Goal: Information Seeking & Learning: Learn about a topic

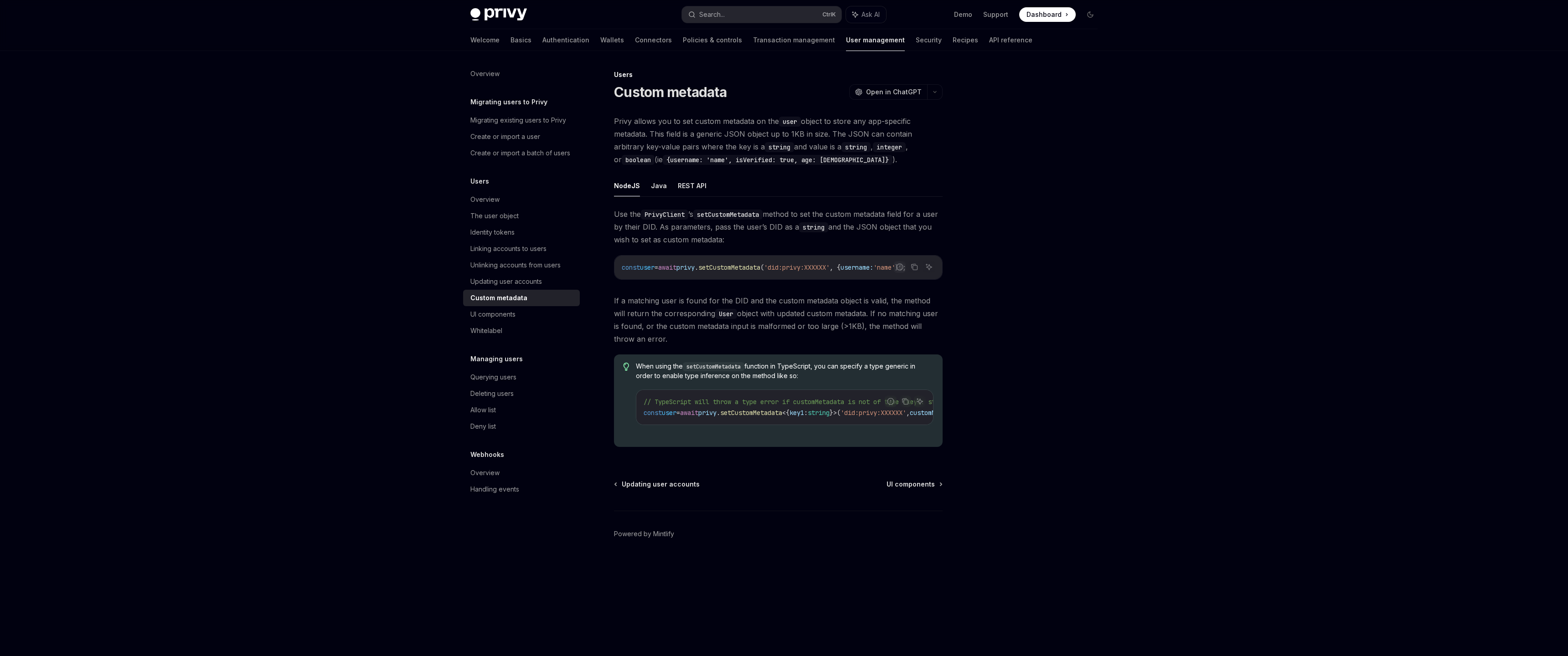
type textarea "*"
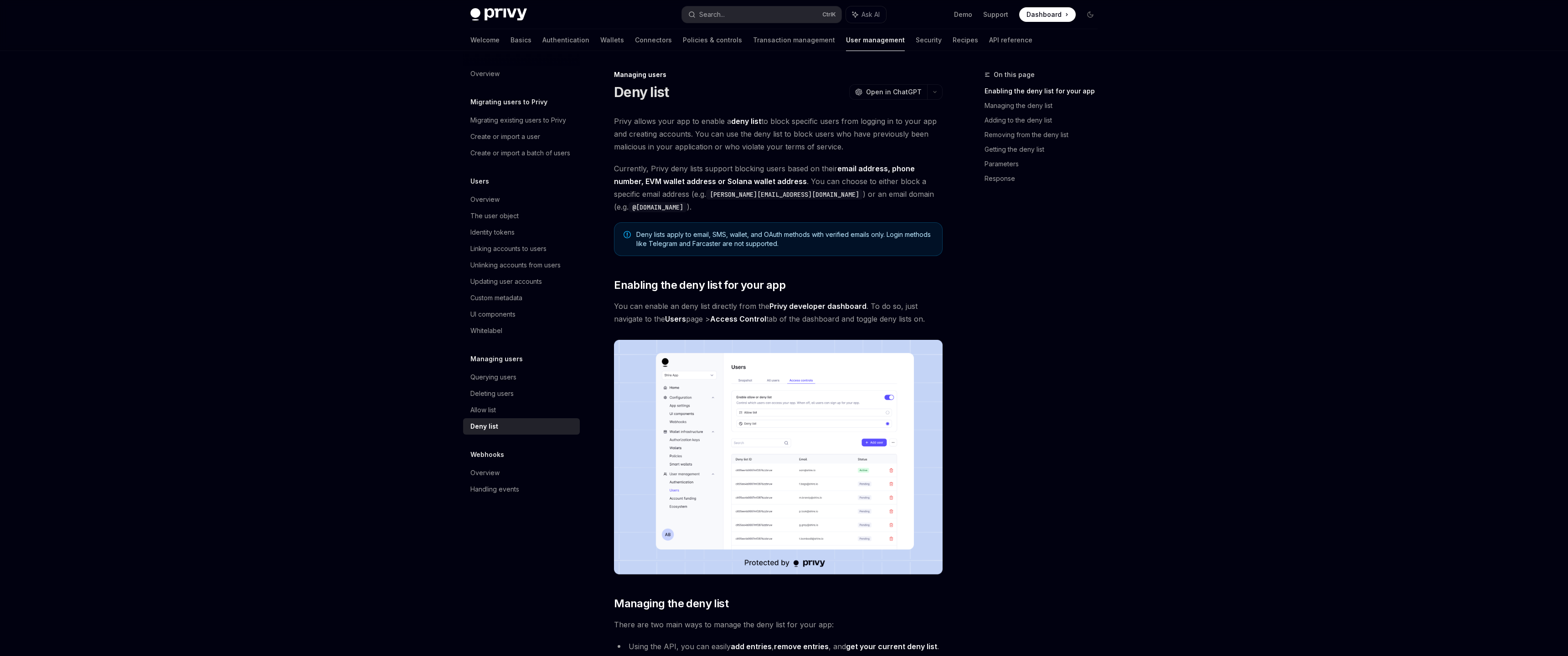
type textarea "*"
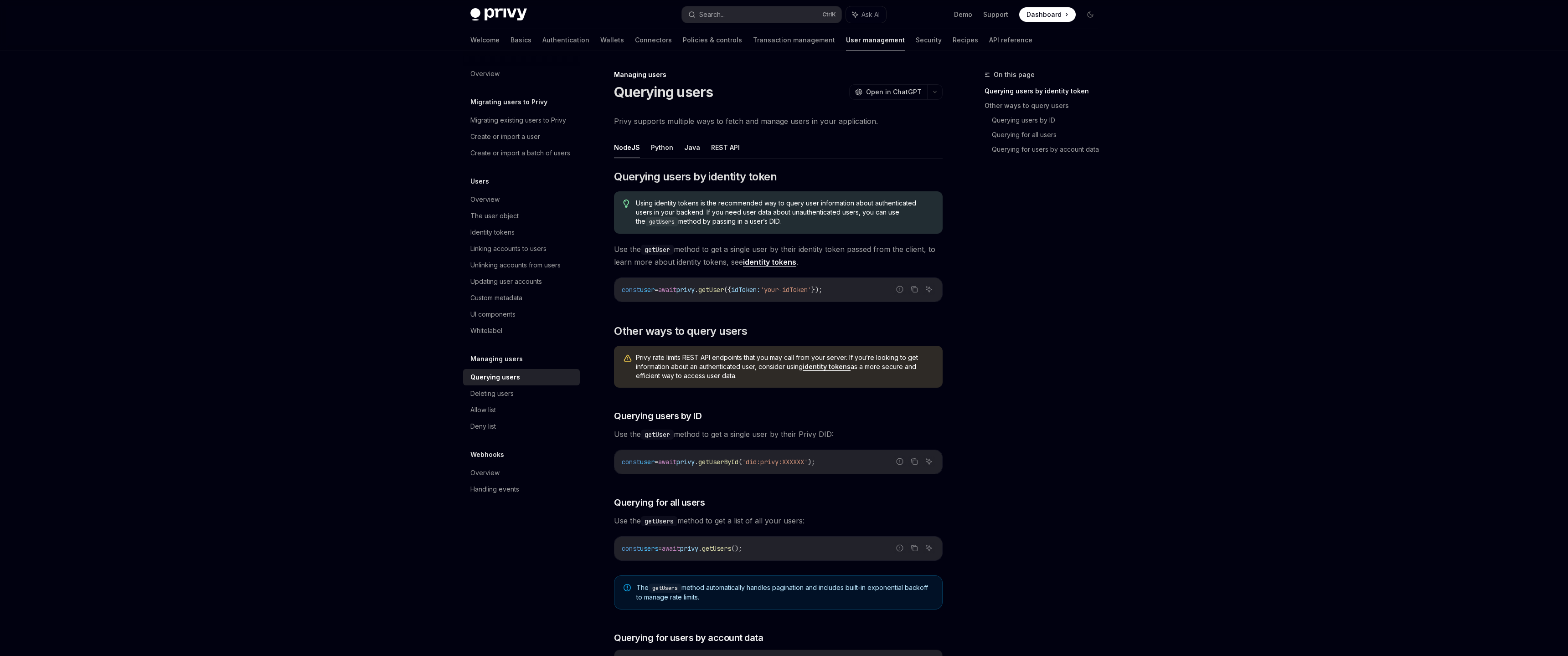
type textarea "*"
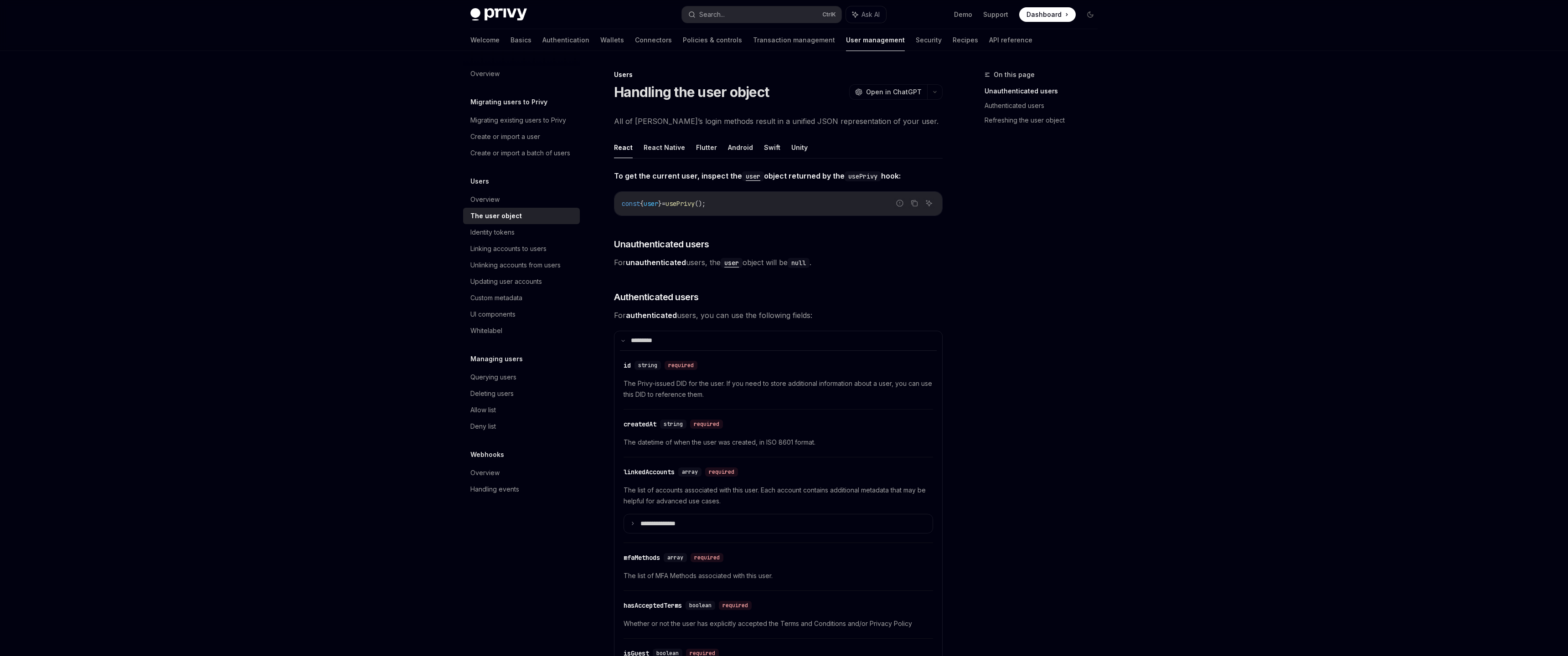
type textarea "*"
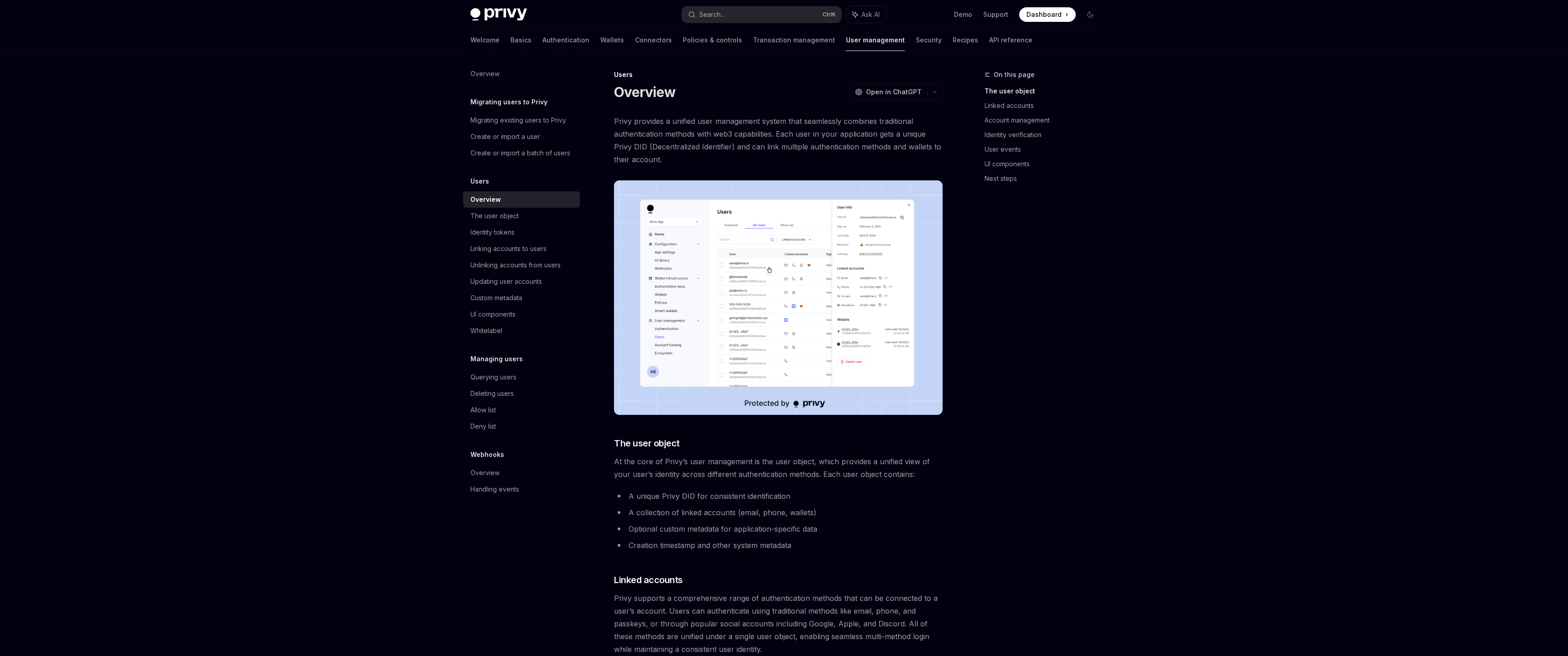
type textarea "*"
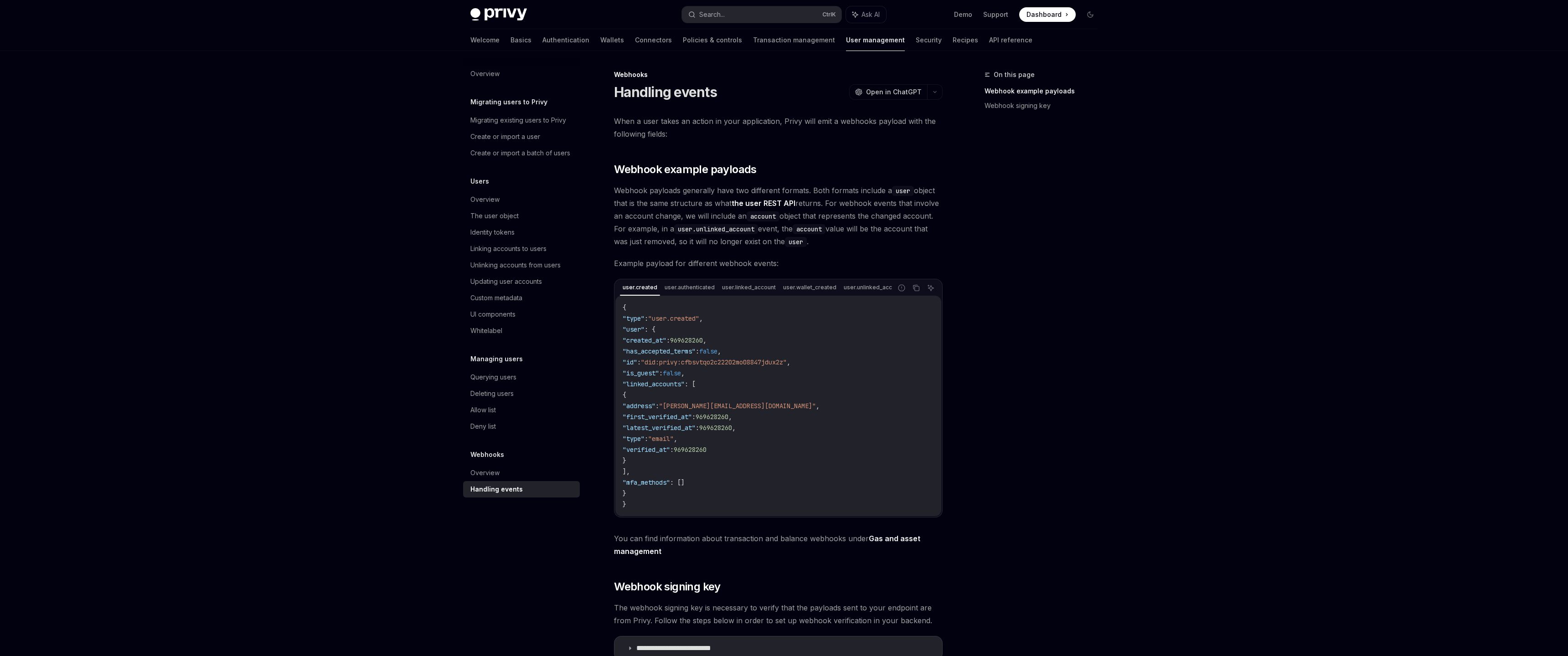
type textarea "*"
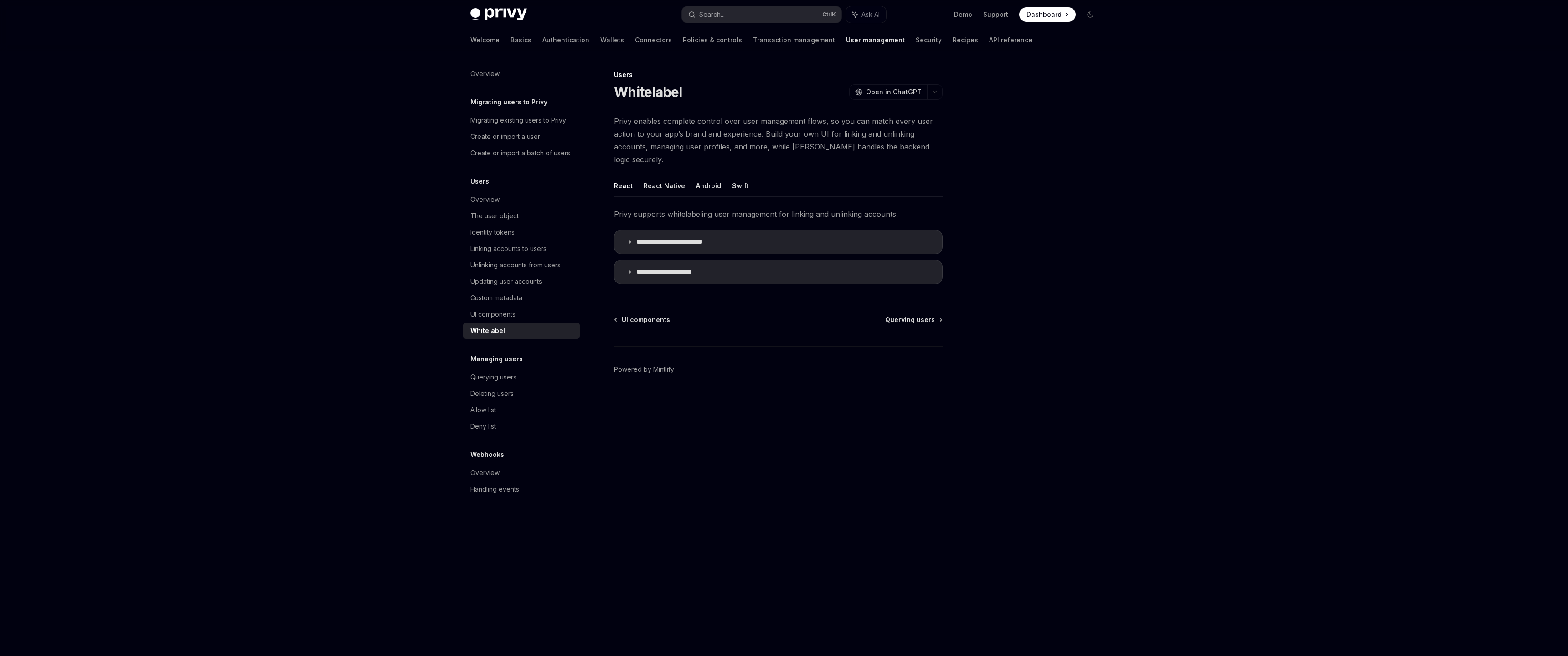
type textarea "*"
